Goal: Information Seeking & Learning: Learn about a topic

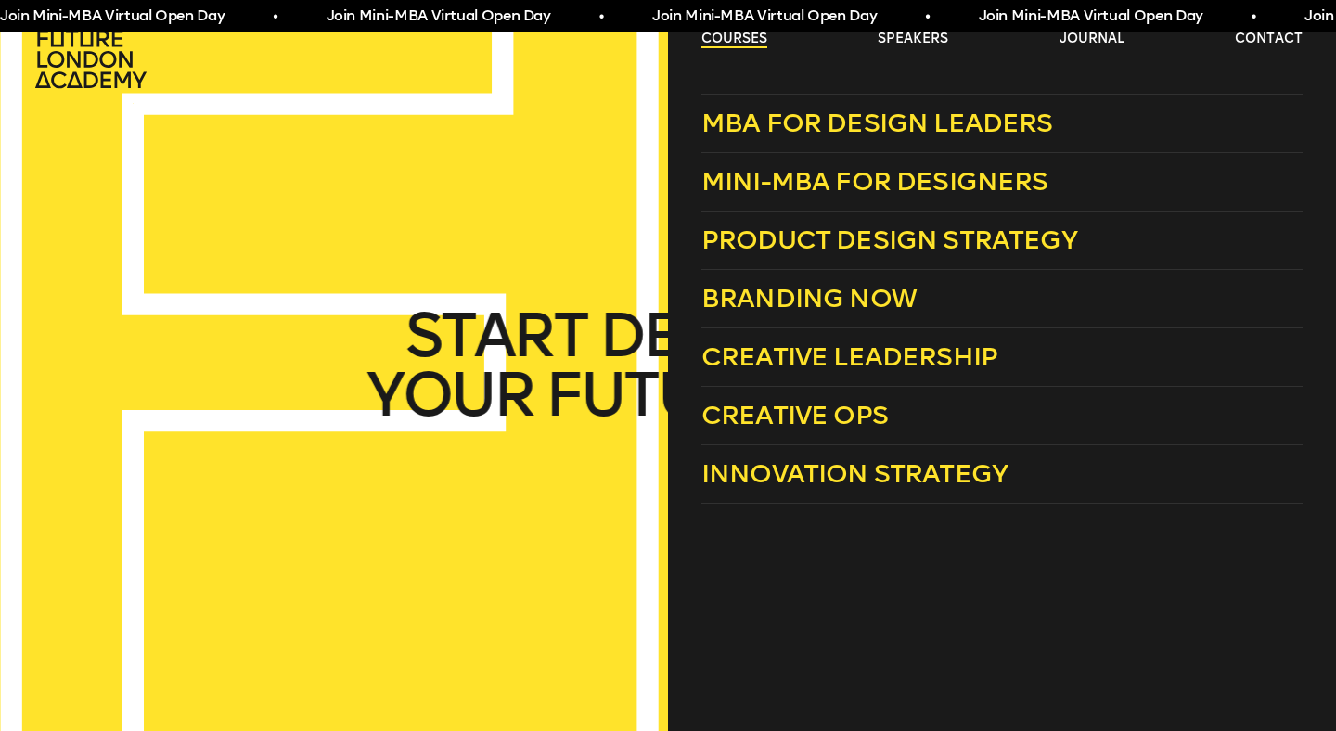
click at [762, 39] on link "courses" at bounding box center [734, 39] width 66 height 19
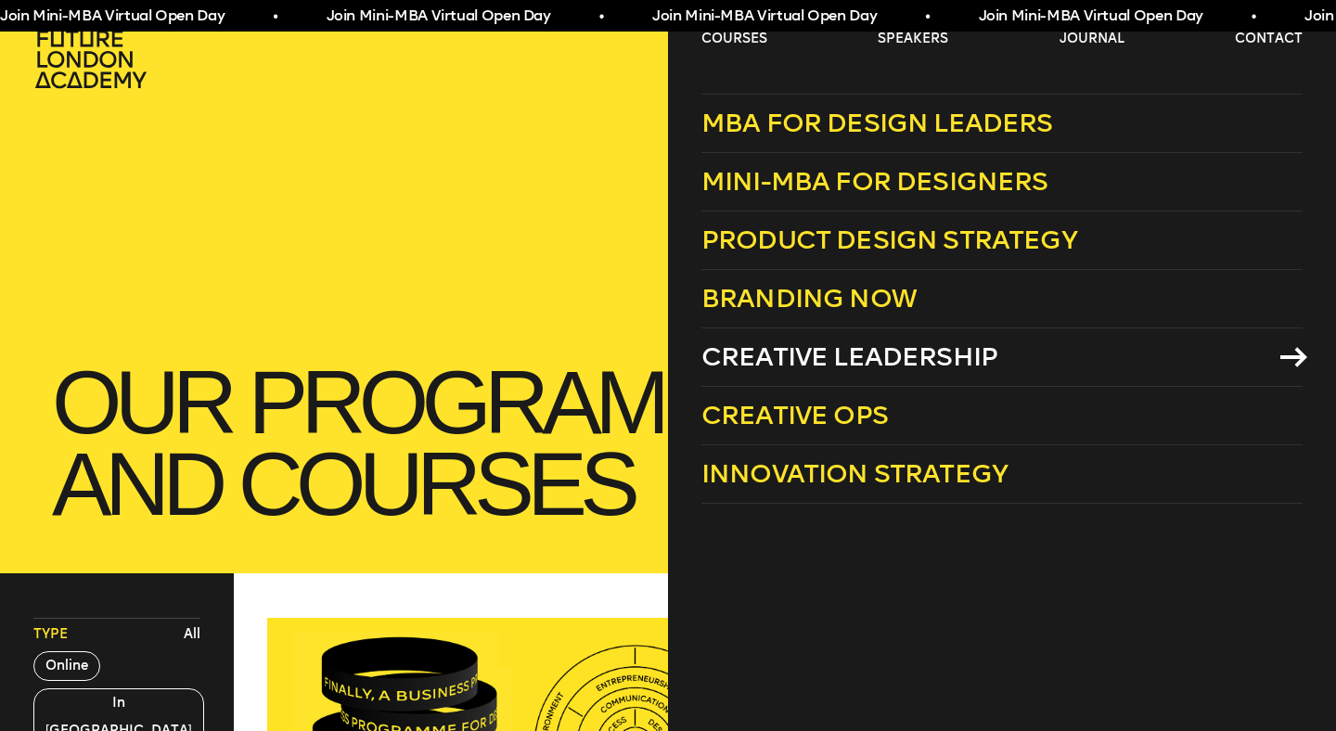
click at [824, 369] on span "Creative Leadership" at bounding box center [849, 356] width 296 height 31
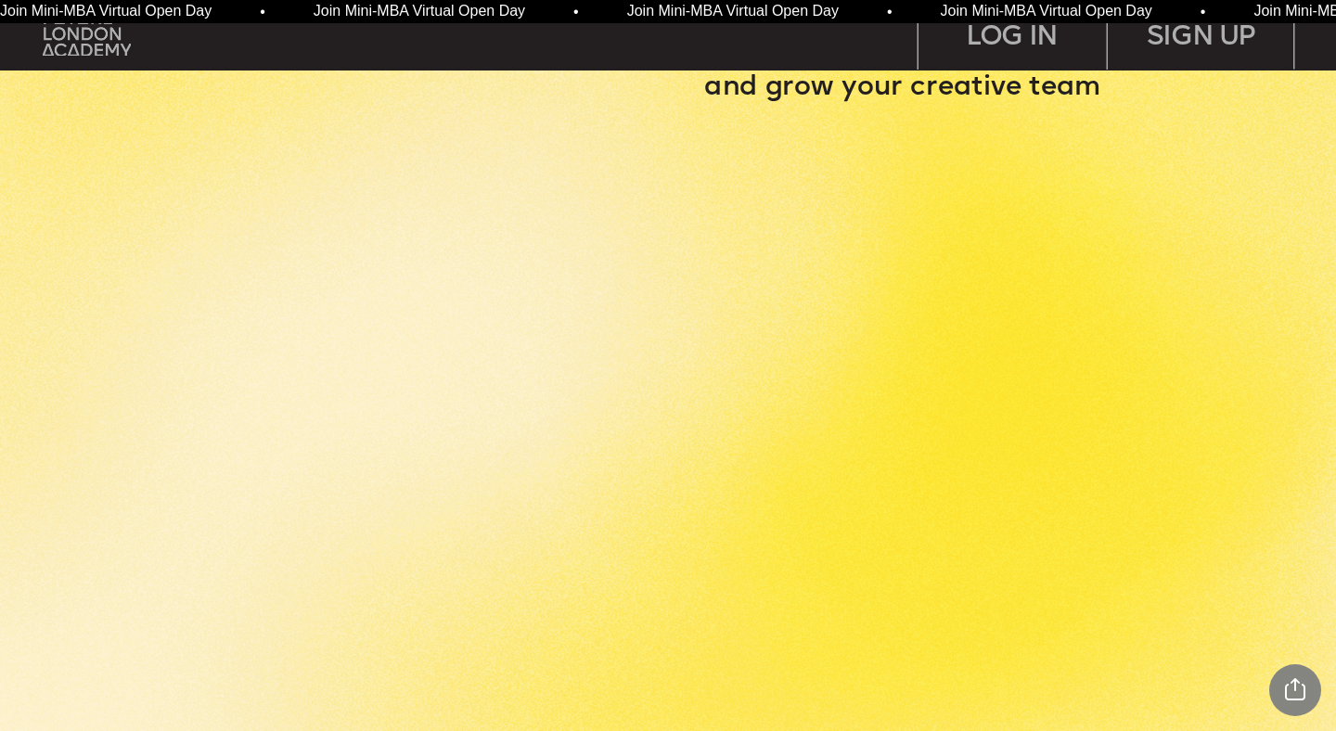
scroll to position [689, 0]
